Goal: Transaction & Acquisition: Purchase product/service

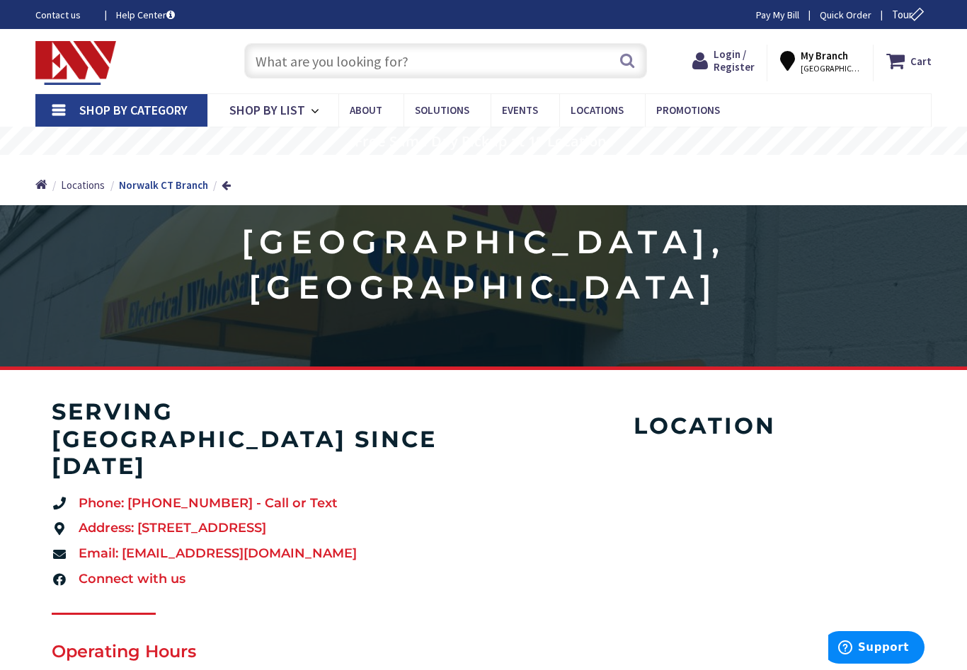
click at [801, 72] on icon at bounding box center [790, 60] width 21 height 25
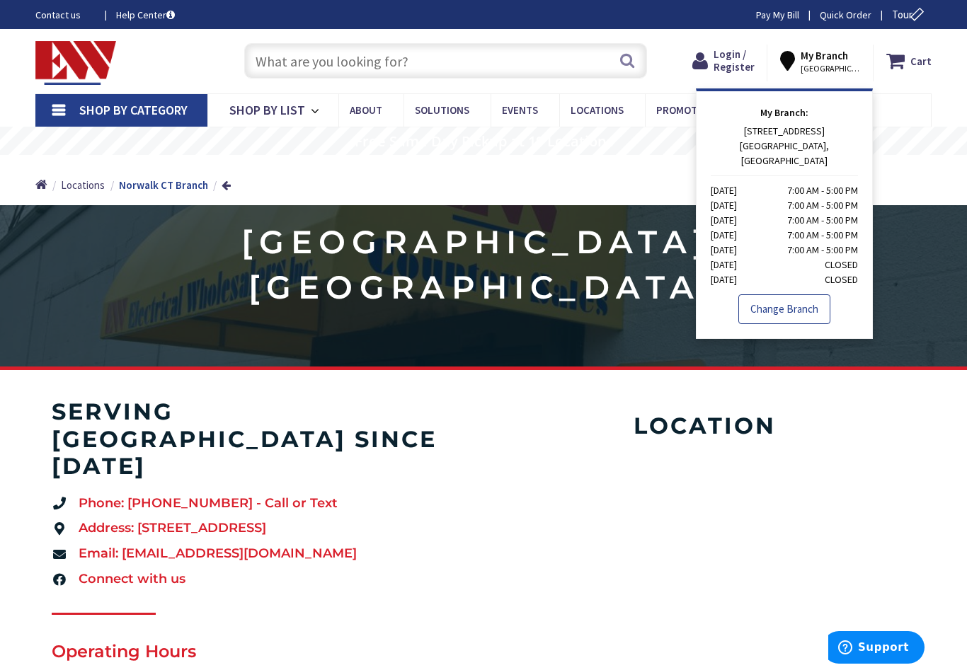
click at [815, 295] on link "Change Branch" at bounding box center [784, 310] width 92 height 30
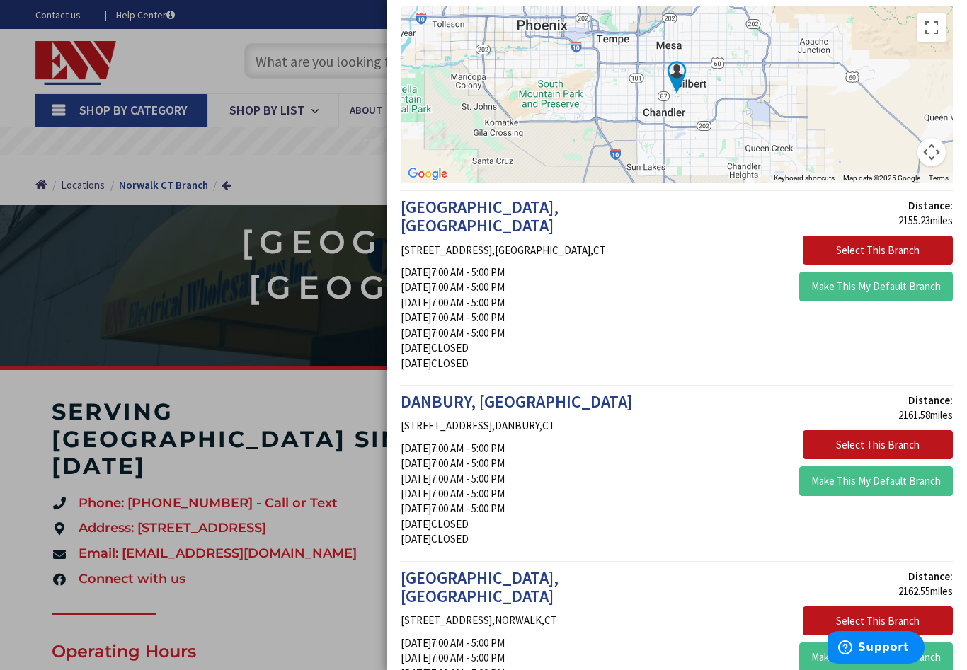
scroll to position [259, 0]
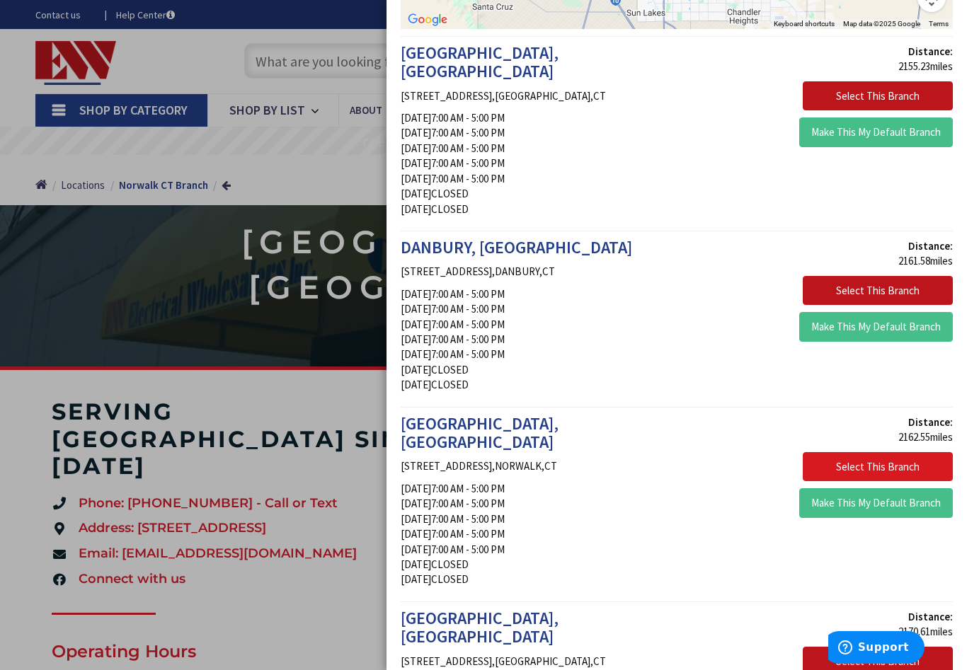
click at [930, 452] on button "Select This Branch" at bounding box center [878, 467] width 150 height 30
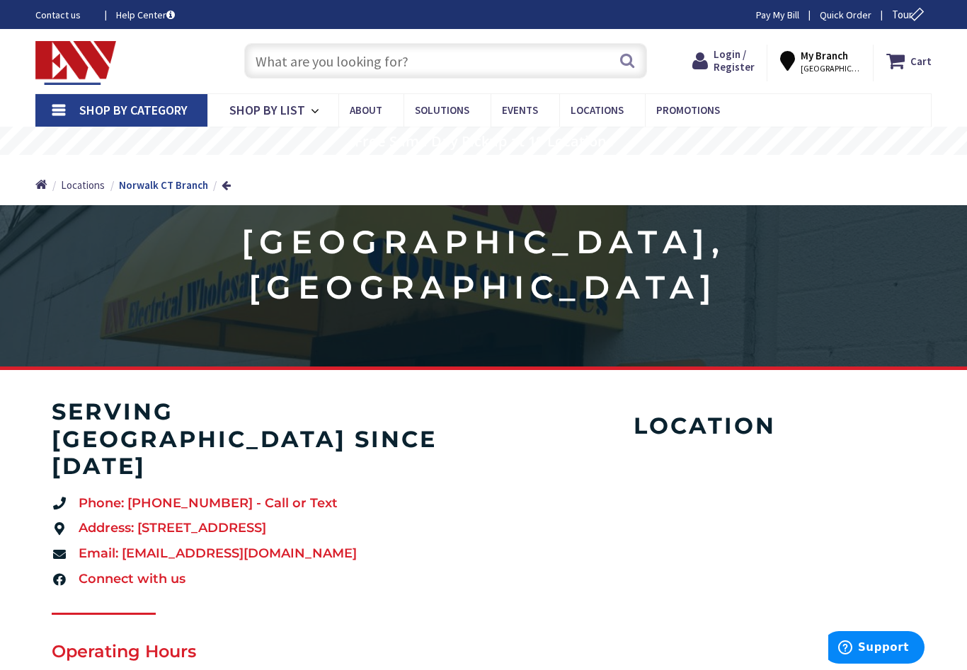
click at [466, 72] on input "text" at bounding box center [445, 60] width 403 height 35
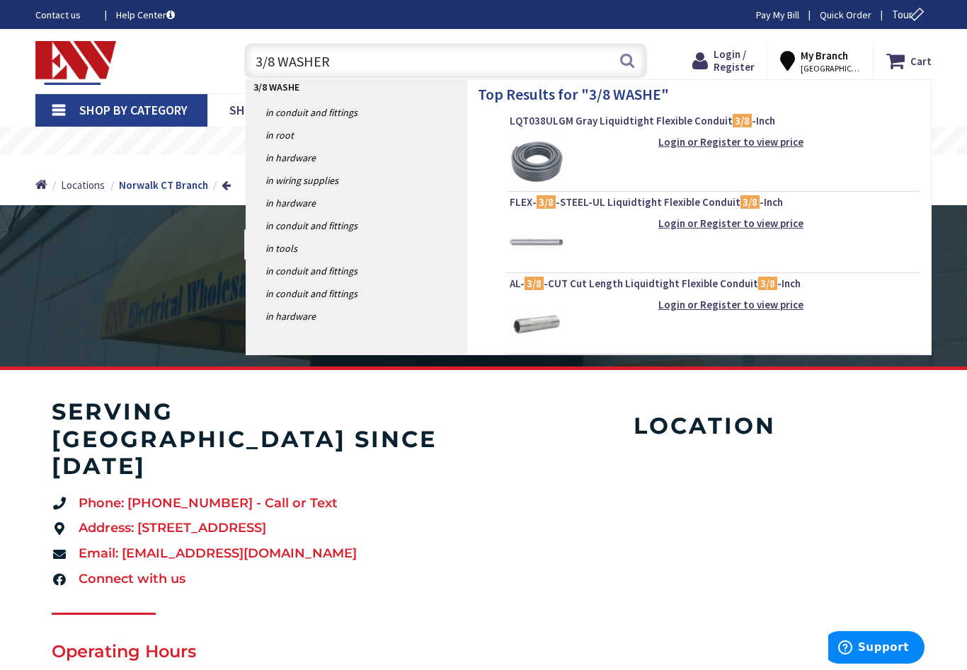
type input "3/8 WASHERS"
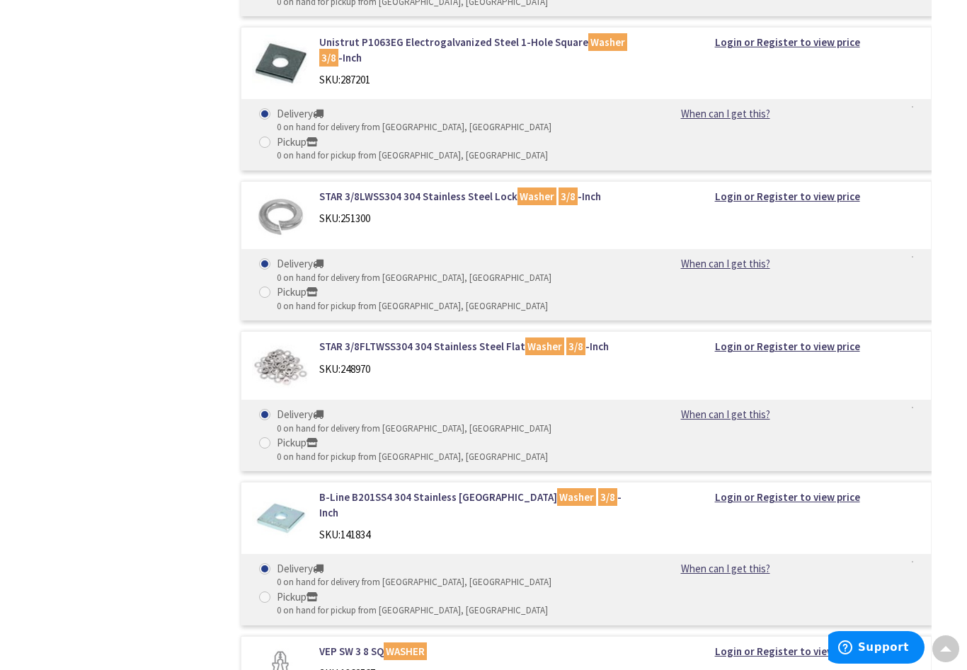
scroll to position [3256, 0]
